Goal: Information Seeking & Learning: Learn about a topic

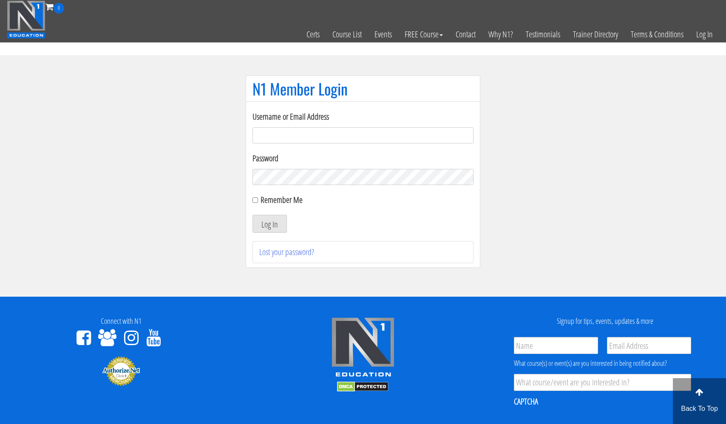
type input "[EMAIL_ADDRESS][DOMAIN_NAME]"
click at [269, 224] on button "Log In" at bounding box center [269, 224] width 34 height 18
click at [263, 225] on button "Log In" at bounding box center [269, 224] width 34 height 18
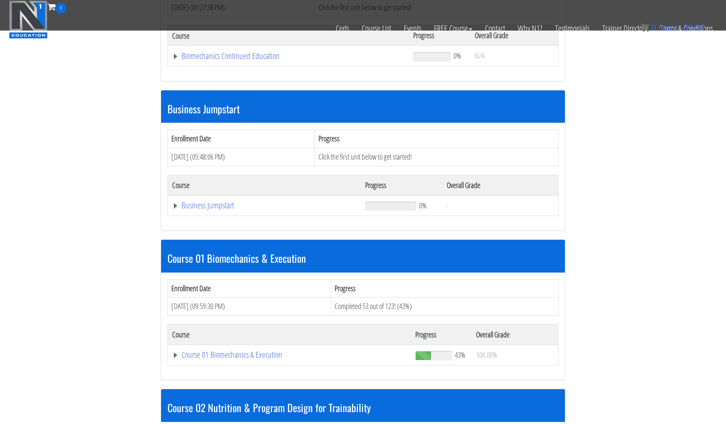
scroll to position [192, 0]
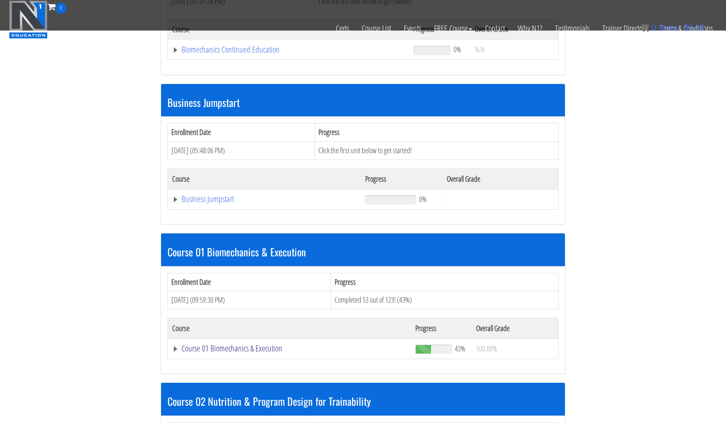
click at [199, 54] on link "Course 01 Biomechanics & Execution" at bounding box center [288, 49] width 232 height 8
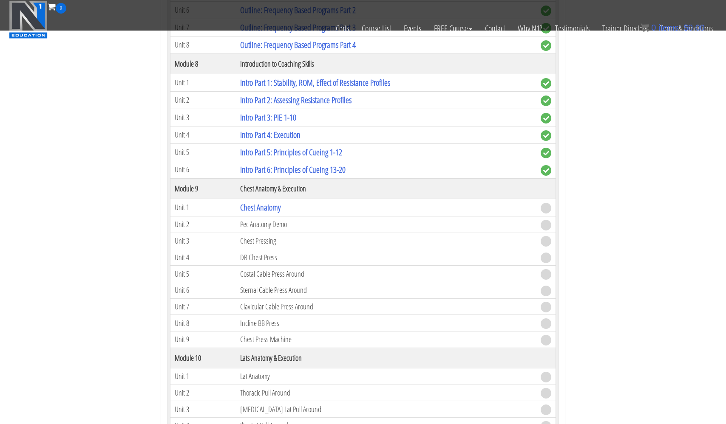
scroll to position [1491, 0]
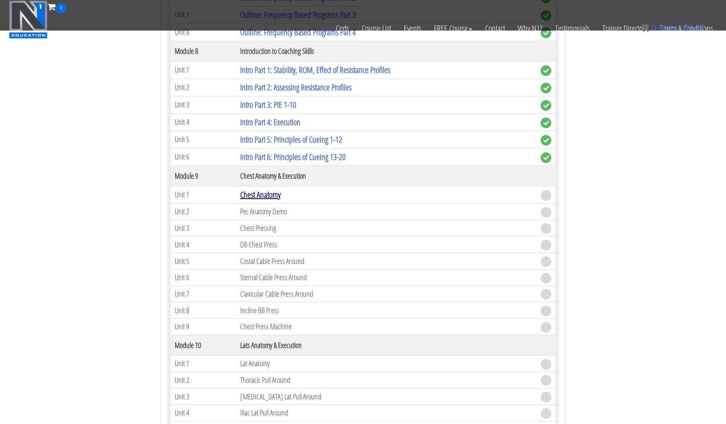
click at [266, 192] on link "Chest Anatomy" at bounding box center [260, 194] width 40 height 11
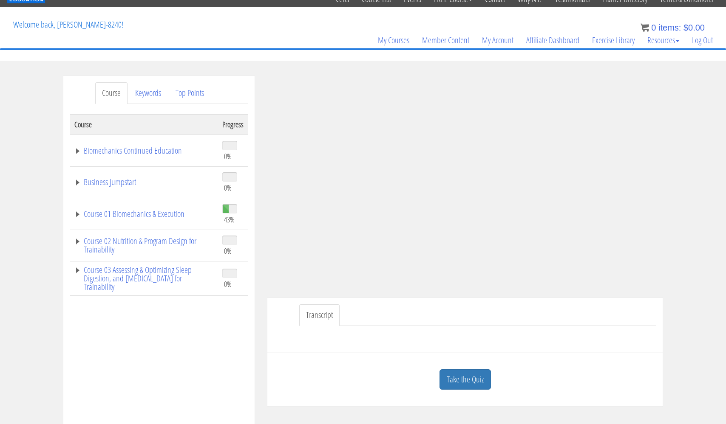
scroll to position [48, 0]
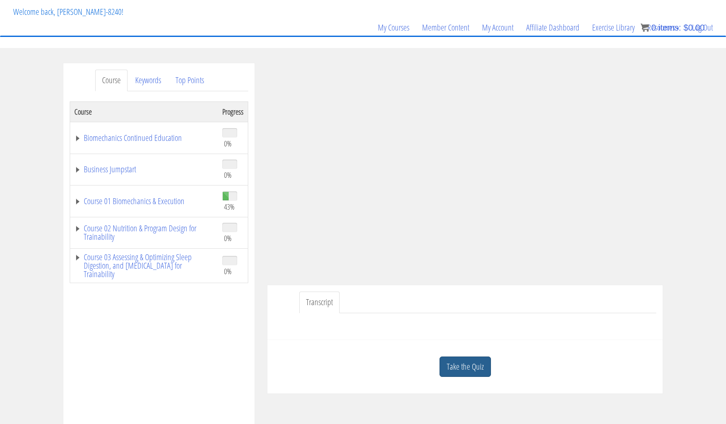
click at [472, 365] on link "Take the Quiz" at bounding box center [464, 367] width 51 height 21
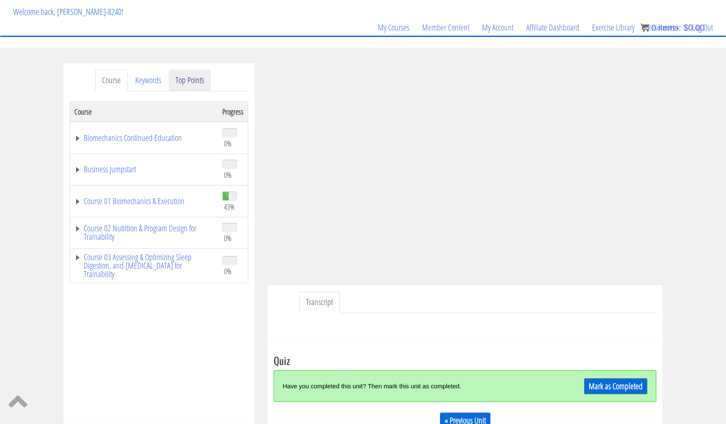
click at [186, 81] on link "Top Points" at bounding box center [190, 81] width 42 height 22
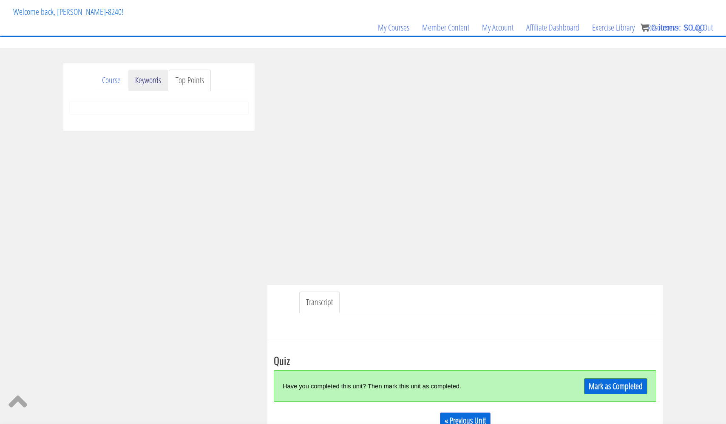
click at [154, 80] on link "Keywords" at bounding box center [148, 81] width 40 height 22
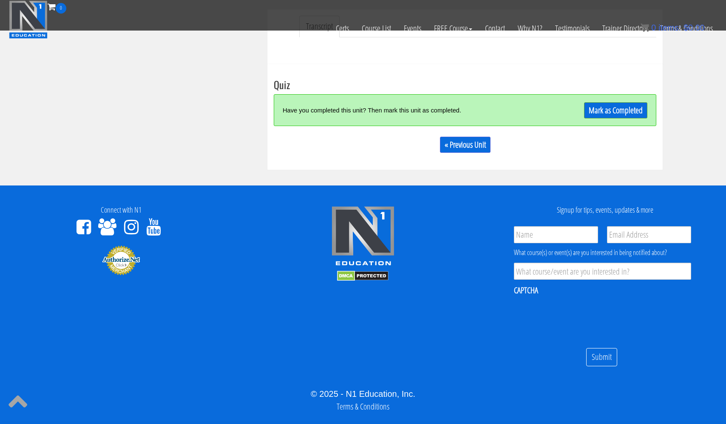
scroll to position [288, 0]
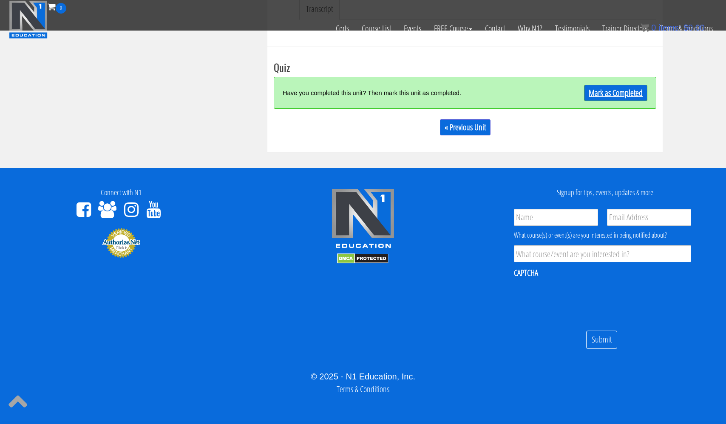
click at [603, 93] on link "Mark as Completed" at bounding box center [615, 93] width 63 height 16
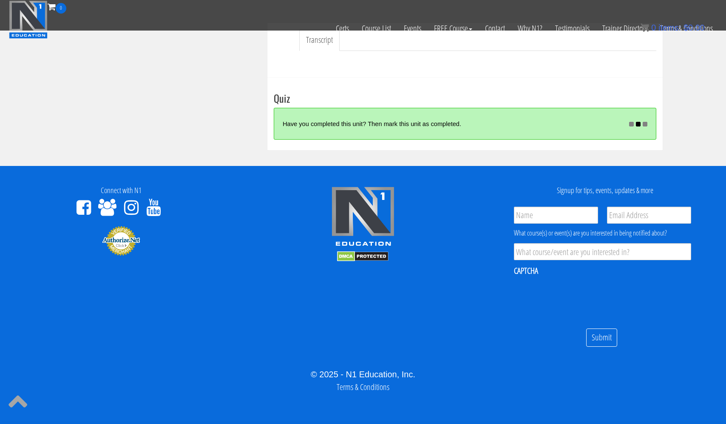
scroll to position [256, 0]
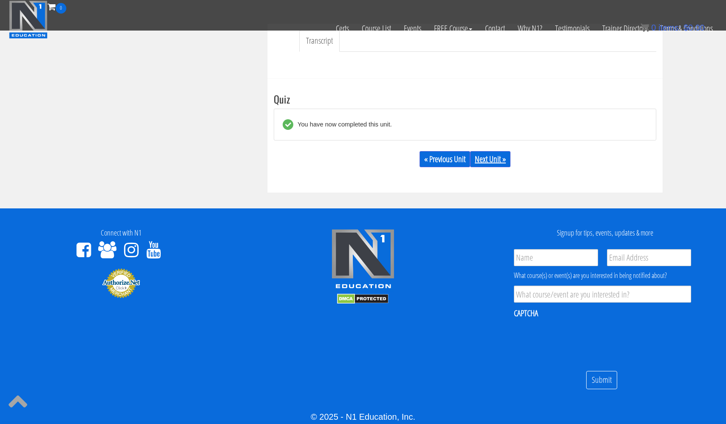
click at [497, 158] on link "Next Unit »" at bounding box center [490, 159] width 40 height 16
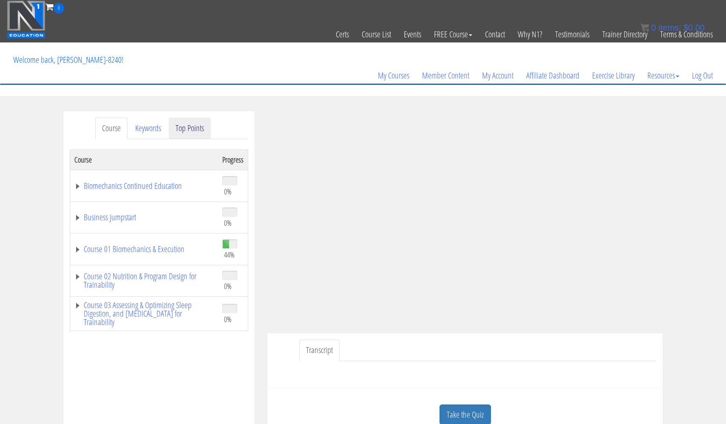
click at [195, 130] on link "Top Points" at bounding box center [190, 129] width 42 height 22
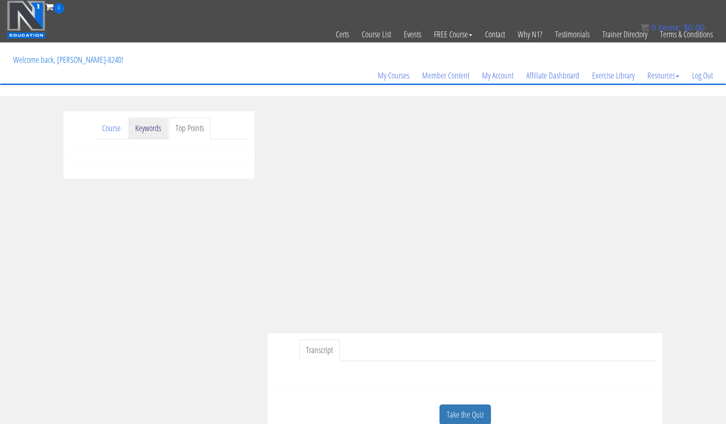
click at [152, 129] on link "Keywords" at bounding box center [148, 129] width 40 height 22
click at [111, 129] on link "Course" at bounding box center [111, 129] width 32 height 22
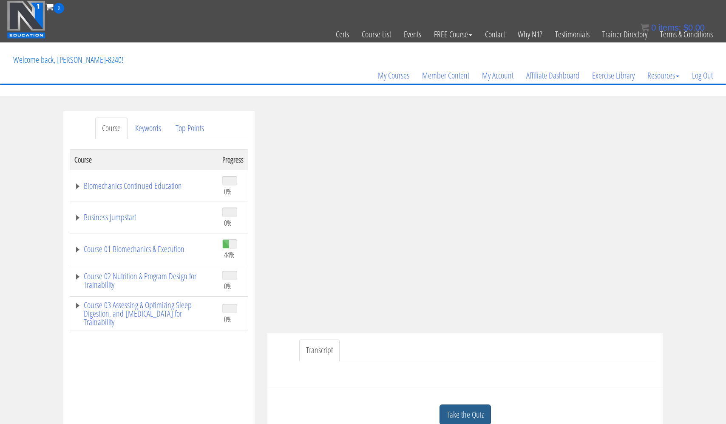
click at [478, 409] on link "Take the Quiz" at bounding box center [464, 415] width 51 height 21
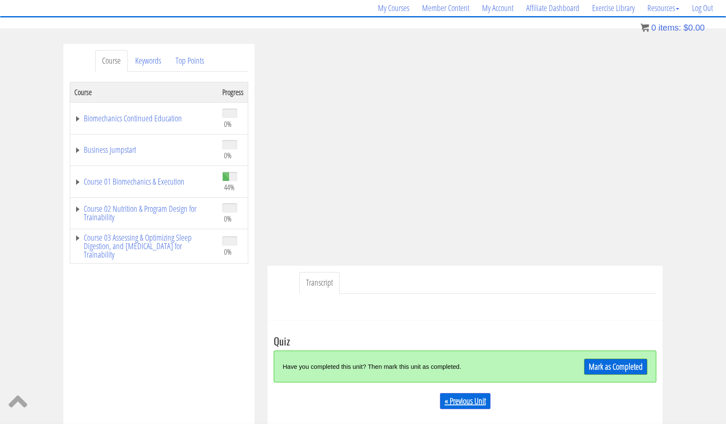
scroll to position [68, 0]
click at [608, 366] on link "Mark as Completed" at bounding box center [615, 367] width 63 height 16
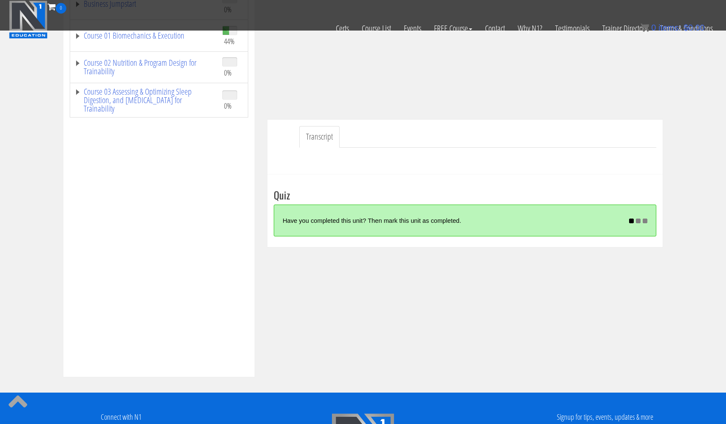
scroll to position [169, 0]
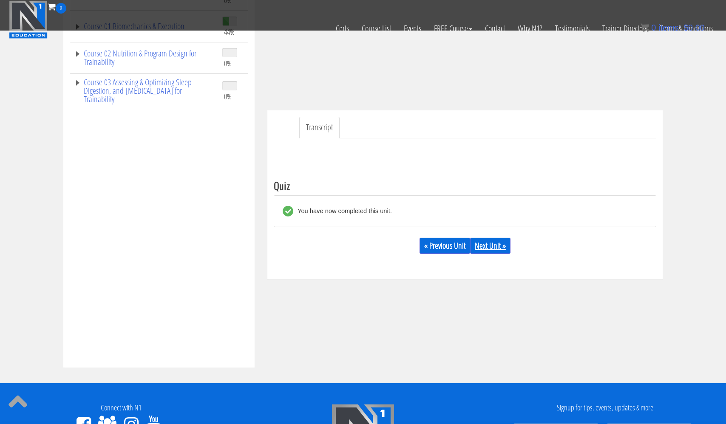
click at [502, 247] on link "Next Unit »" at bounding box center [490, 246] width 40 height 16
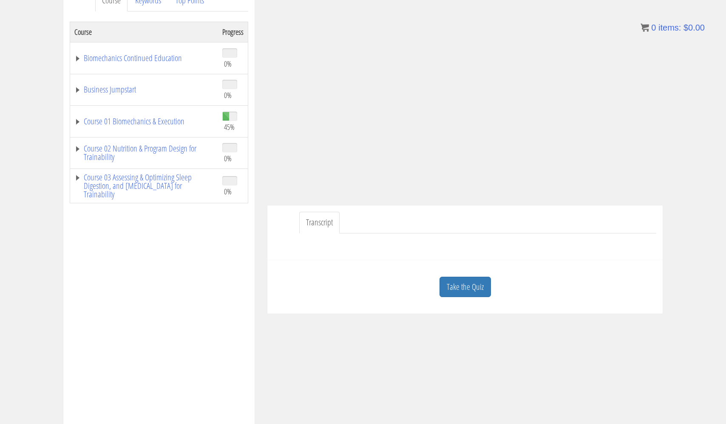
scroll to position [134, 0]
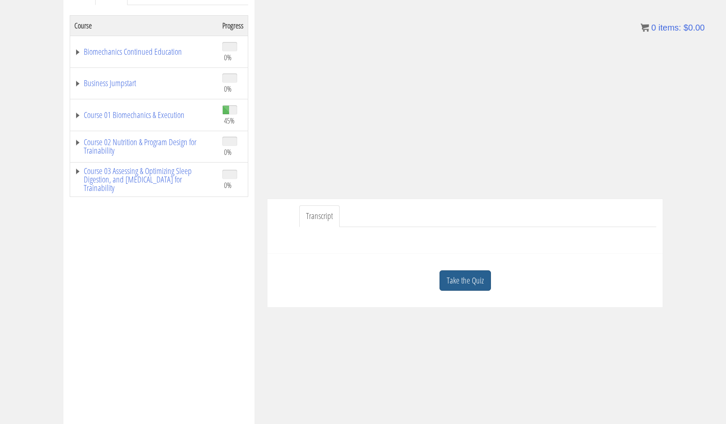
click at [460, 285] on link "Take the Quiz" at bounding box center [464, 281] width 51 height 21
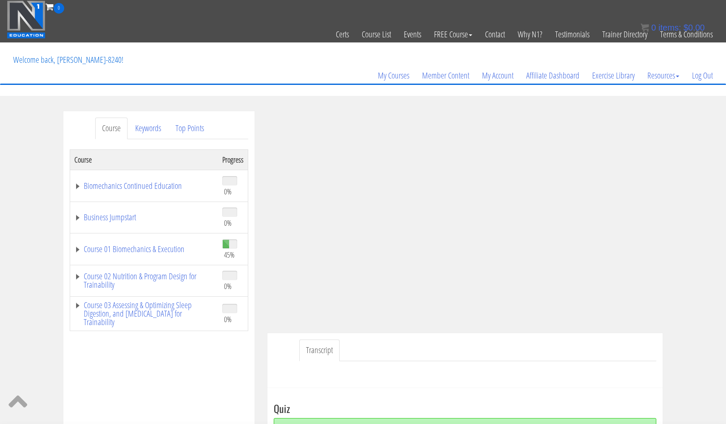
scroll to position [0, 0]
click at [149, 129] on link "Keywords" at bounding box center [148, 129] width 40 height 22
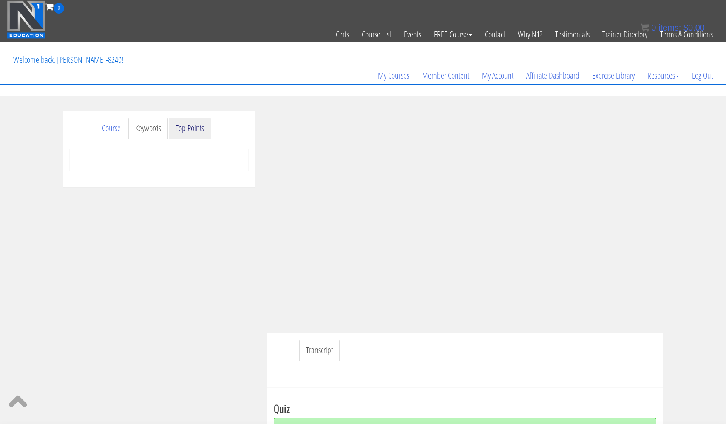
click at [192, 127] on link "Top Points" at bounding box center [190, 129] width 42 height 22
click at [112, 130] on link "Course" at bounding box center [111, 129] width 32 height 22
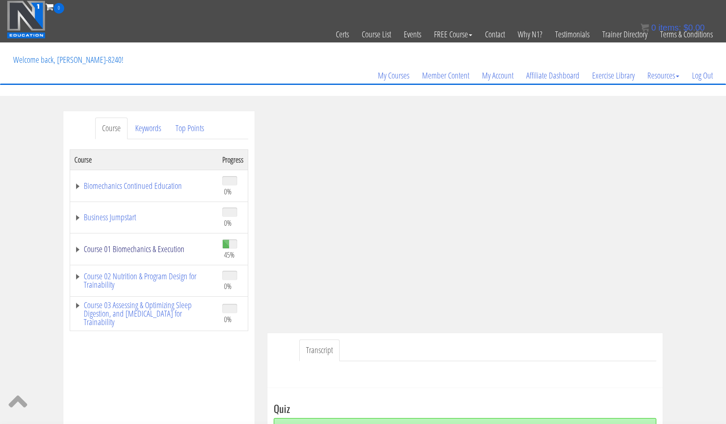
click at [130, 249] on link "Course 01 Biomechanics & Execution" at bounding box center [143, 249] width 139 height 8
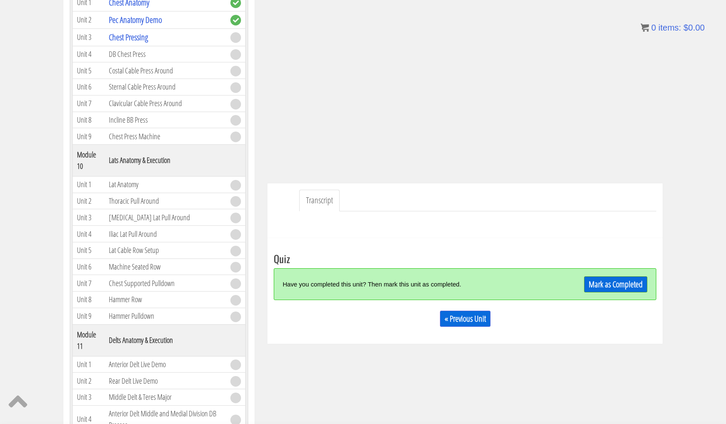
scroll to position [150, 0]
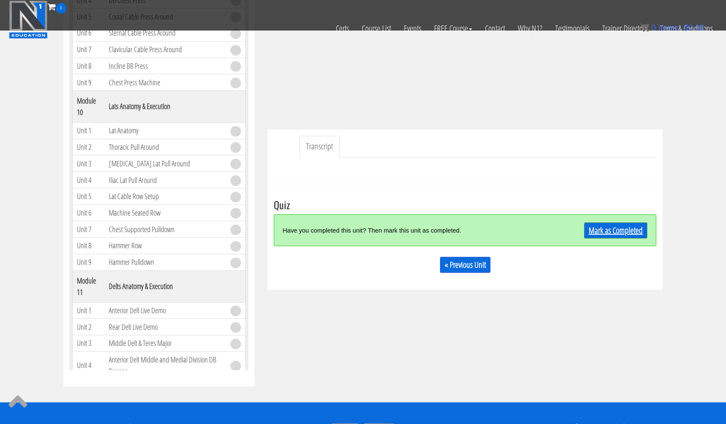
click at [617, 227] on link "Mark as Completed" at bounding box center [615, 231] width 63 height 16
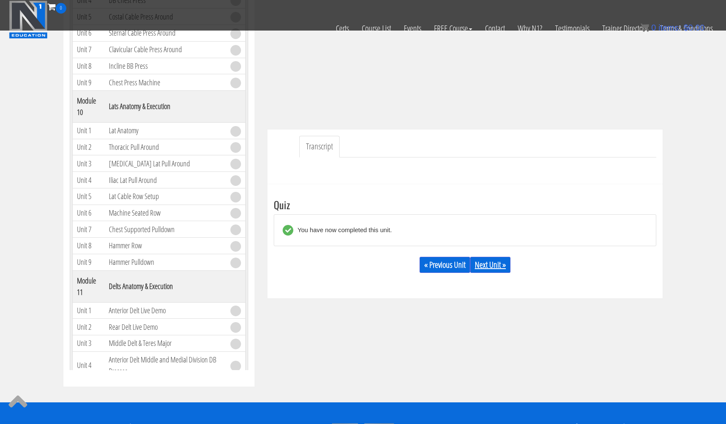
click at [497, 266] on link "Next Unit »" at bounding box center [490, 265] width 40 height 16
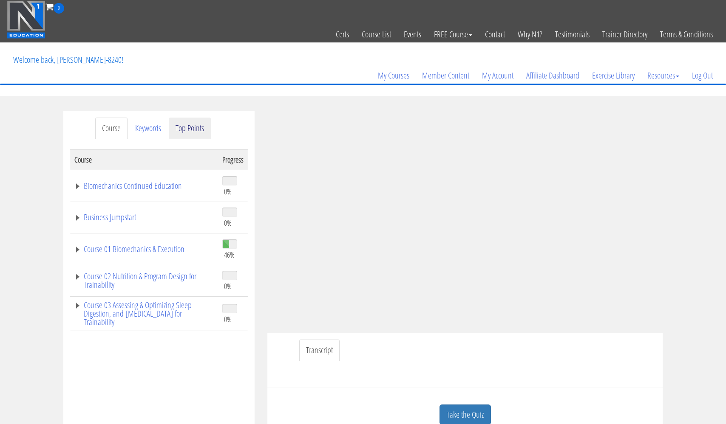
click at [194, 127] on link "Top Points" at bounding box center [190, 129] width 42 height 22
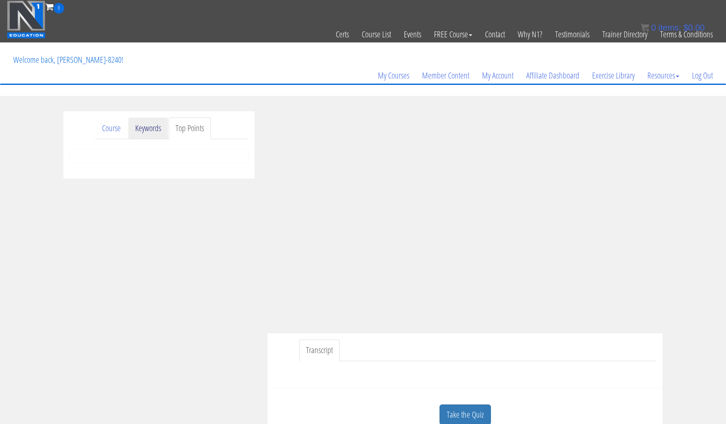
click at [155, 130] on link "Keywords" at bounding box center [148, 129] width 40 height 22
